Goal: Information Seeking & Learning: Check status

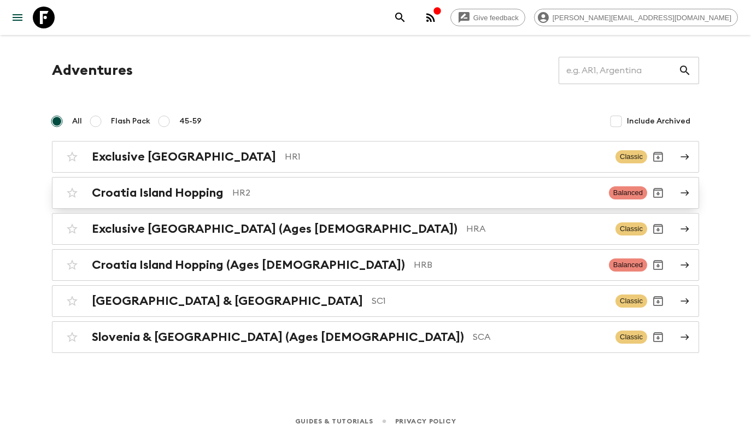
click at [205, 194] on h2 "Croatia Island Hopping" at bounding box center [158, 193] width 132 height 14
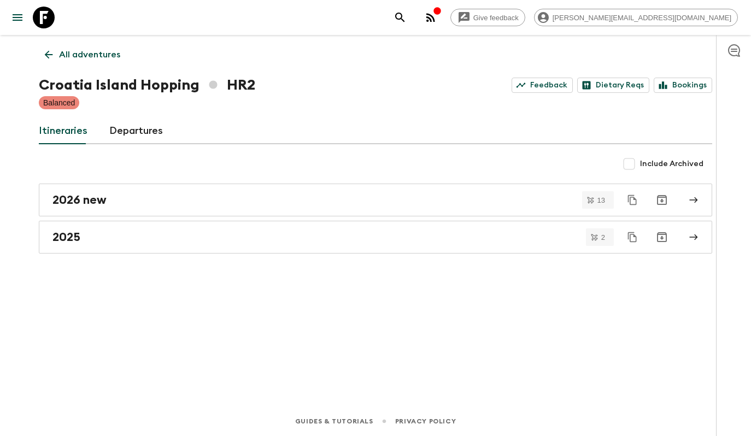
click at [84, 49] on p "All adventures" at bounding box center [89, 54] width 61 height 13
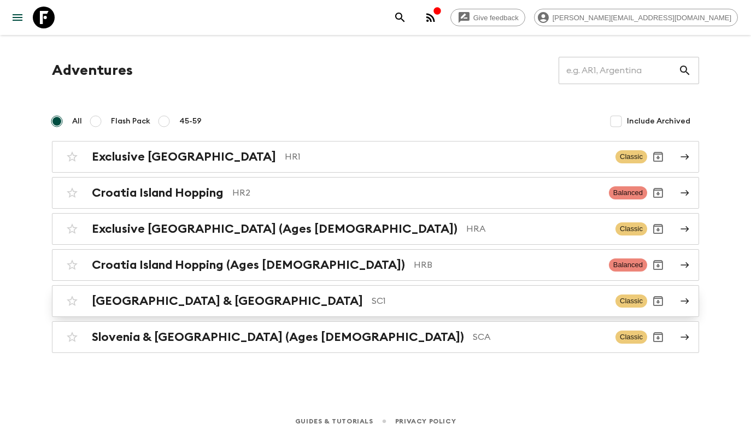
click at [194, 301] on h2 "[GEOGRAPHIC_DATA] & [GEOGRAPHIC_DATA]" at bounding box center [227, 301] width 271 height 14
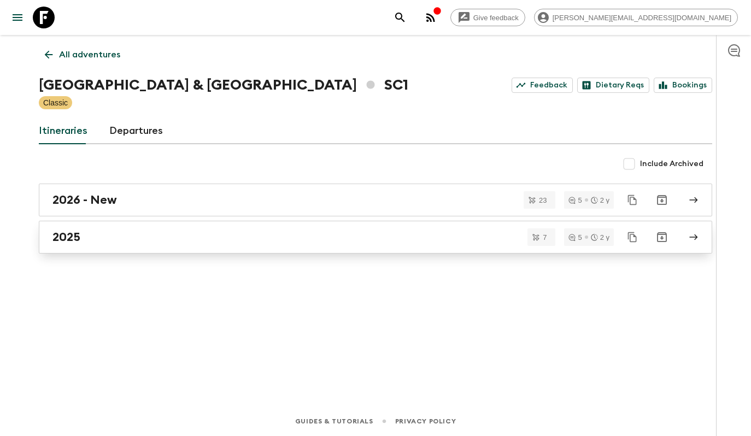
click at [145, 234] on div "2025" at bounding box center [365, 237] width 626 height 14
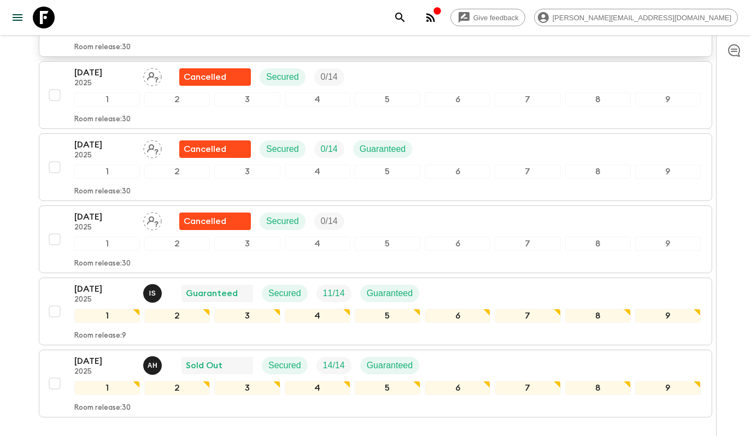
scroll to position [332, 0]
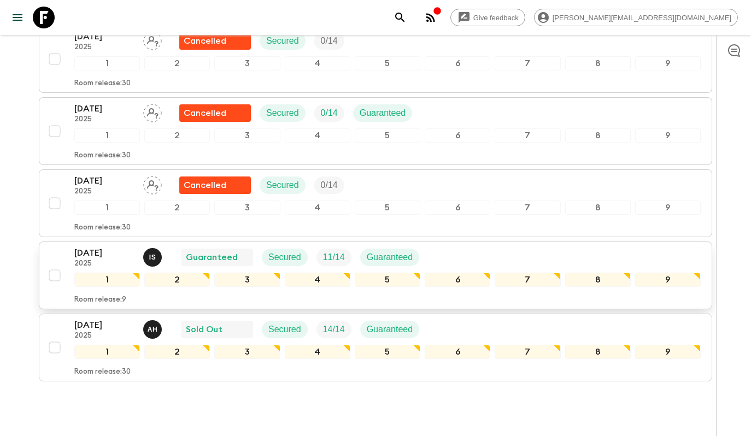
click at [460, 256] on div "[DATE] 2025 I S Guaranteed Secured 11 / 14 Guaranteed" at bounding box center [387, 258] width 627 height 22
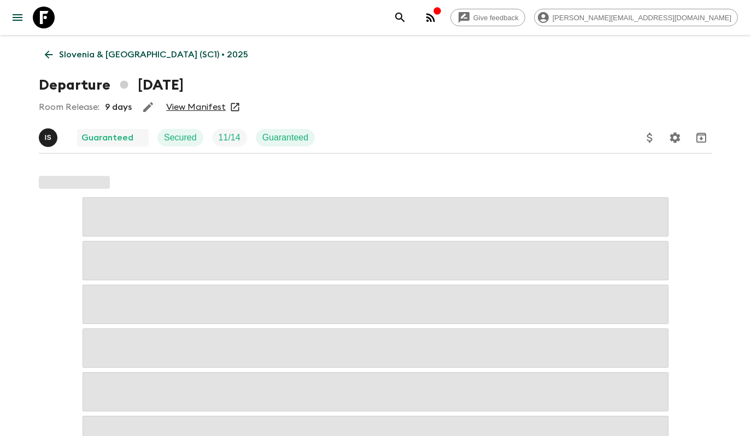
click at [186, 112] on link "View Manifest" at bounding box center [196, 107] width 60 height 11
